Goal: Information Seeking & Learning: Learn about a topic

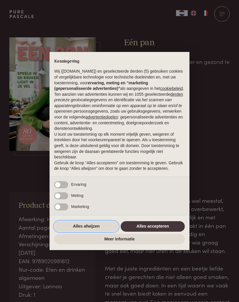
click at [79, 229] on button "Alles afwijzen" at bounding box center [86, 226] width 64 height 10
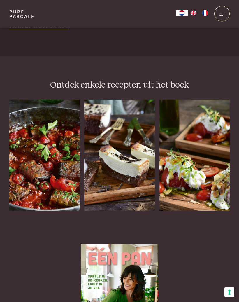
scroll to position [696, 0]
click at [32, 160] on img at bounding box center [44, 155] width 70 height 111
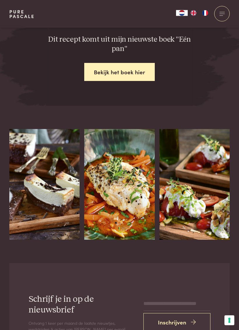
scroll to position [1002, 0]
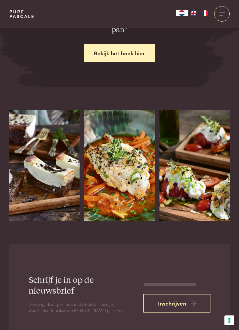
click at [200, 230] on h3 "Gare gekoelde tomaat met stracciatella" at bounding box center [185, 244] width 50 height 28
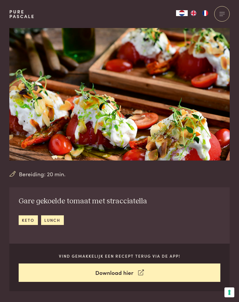
click at [195, 157] on img at bounding box center [119, 94] width 220 height 132
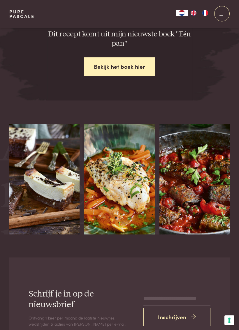
scroll to position [888, 0]
click at [105, 189] on img at bounding box center [119, 179] width 70 height 111
